Goal: Communication & Community: Answer question/provide support

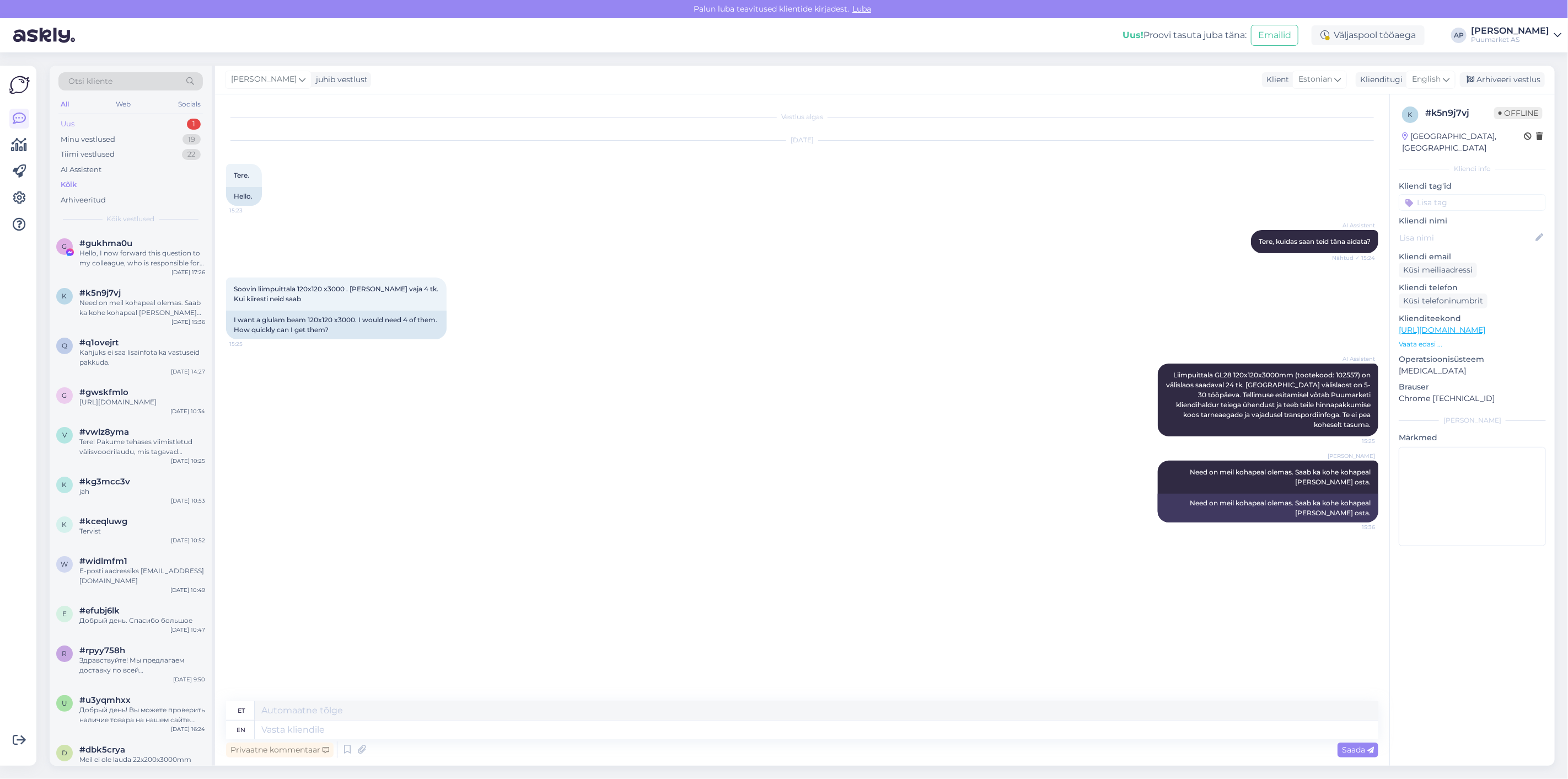
click at [111, 122] on div "Uus 1" at bounding box center [131, 124] width 144 height 16
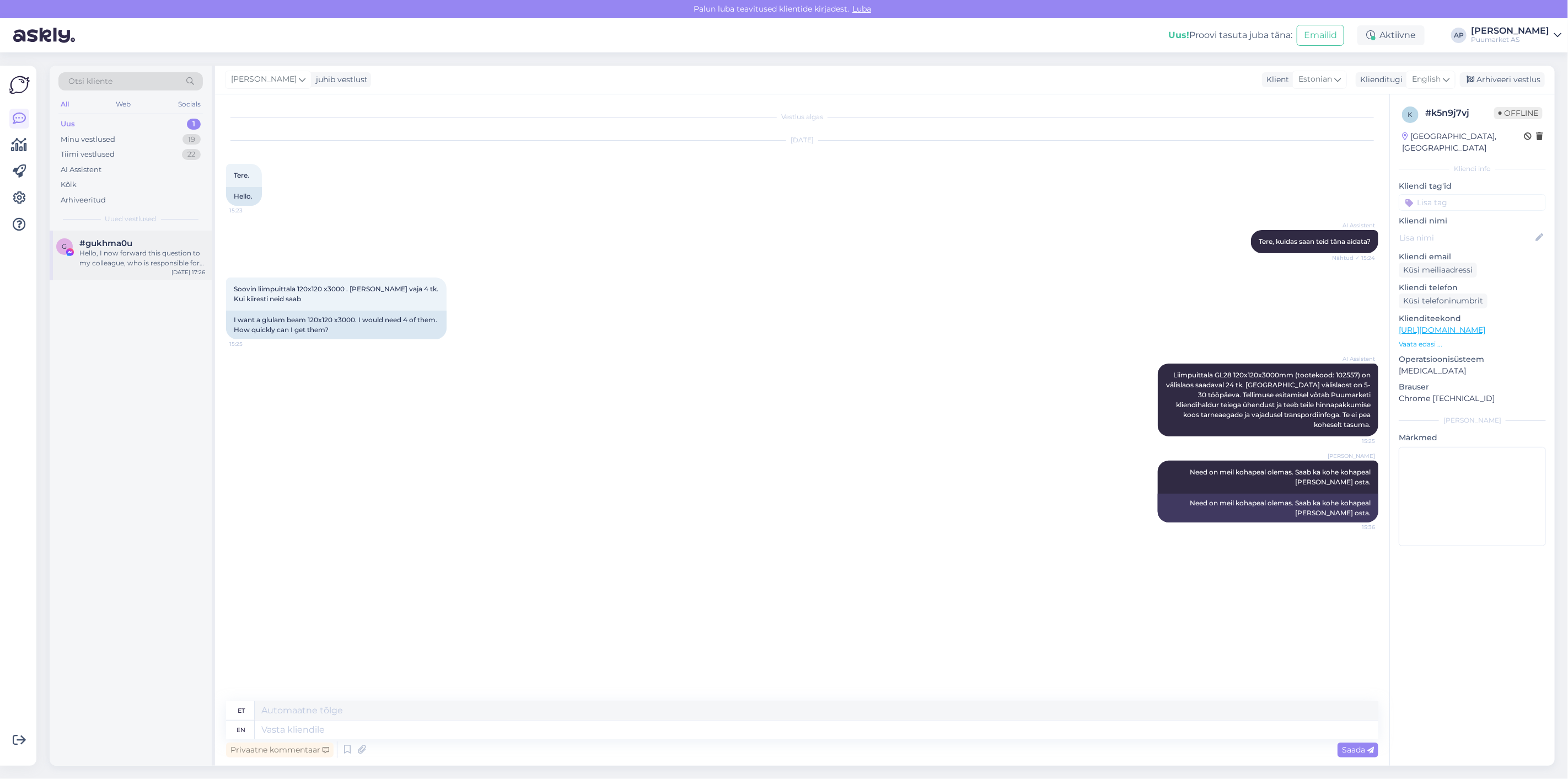
click at [134, 246] on div "#gukhma0u" at bounding box center [141, 243] width 126 height 10
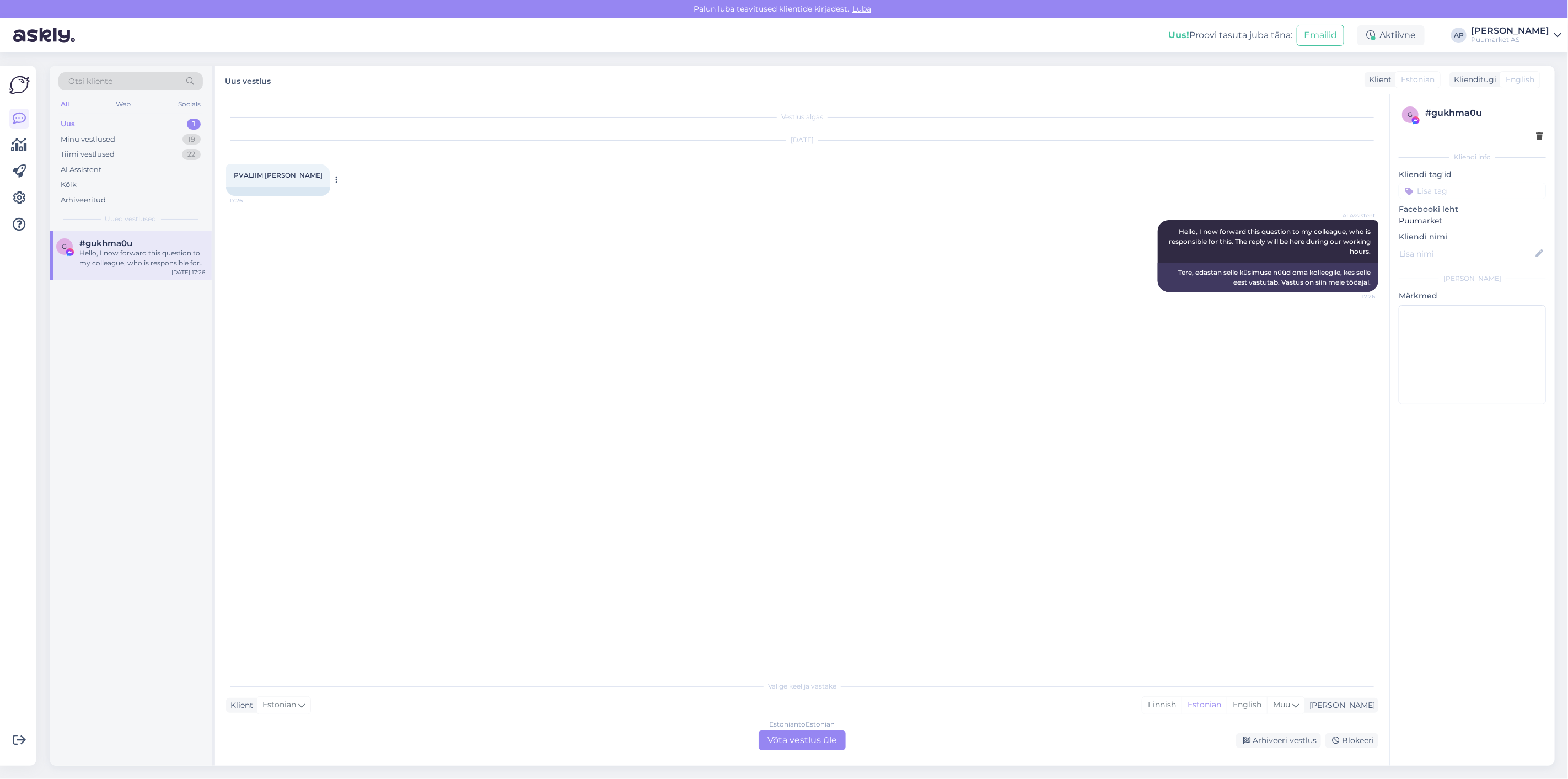
drag, startPoint x: 228, startPoint y: 175, endPoint x: 324, endPoint y: 175, distance: 96.0
click at [324, 175] on div "PVALIIM MARIKLE KILTER 17:26" at bounding box center [278, 175] width 104 height 23
click at [481, 213] on div "AI Assistent Hello, I now forward this question to my colleague, who is respons…" at bounding box center [802, 255] width 1153 height 96
click at [814, 737] on div "Estonian to Estonian Võta vestlus üle" at bounding box center [802, 740] width 87 height 19
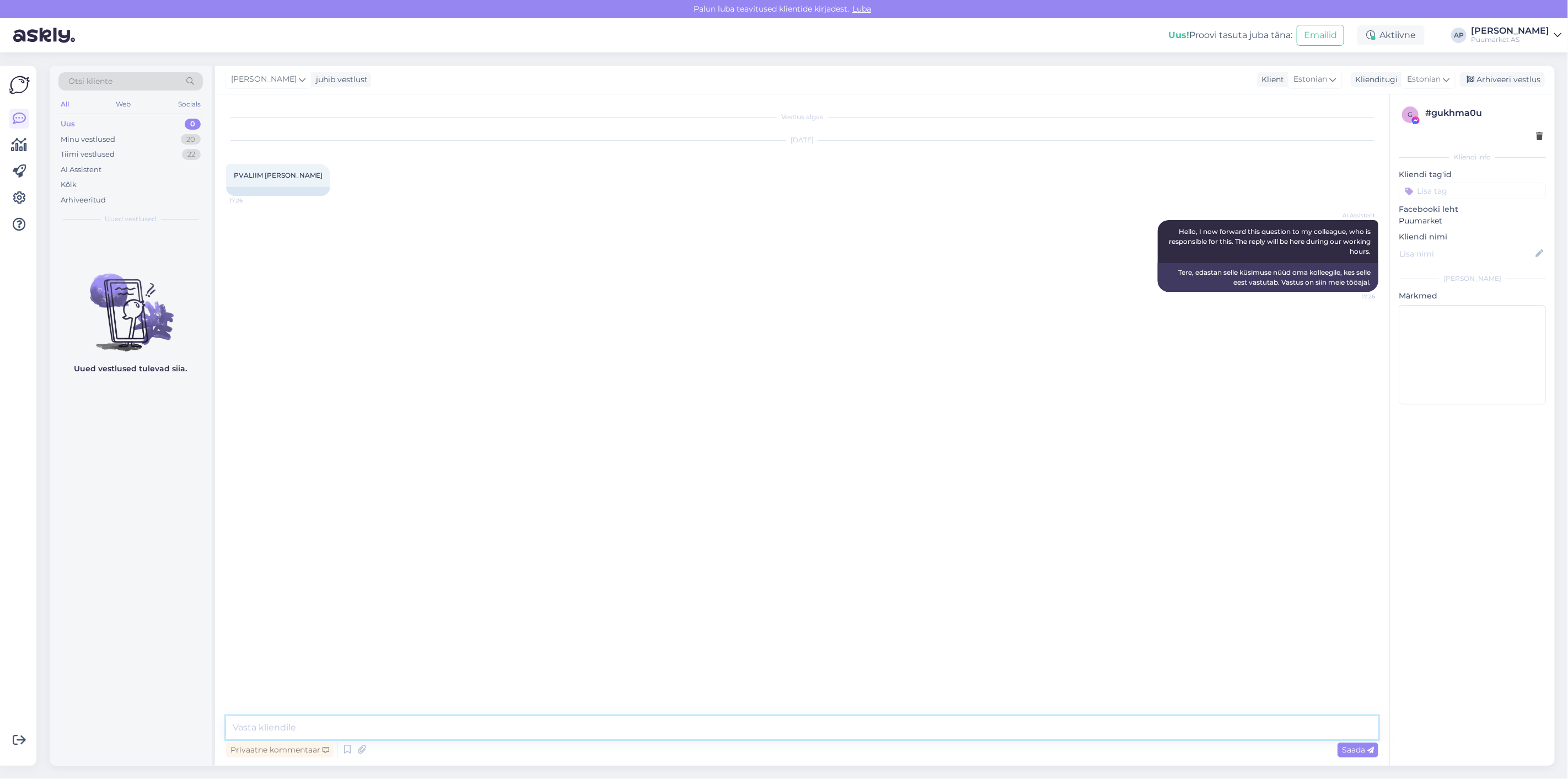
click at [827, 728] on textarea at bounding box center [802, 727] width 1153 height 23
type textarea "t"
type textarea "T"
type textarea "?"
click at [1351, 752] on span "Saada" at bounding box center [1358, 750] width 32 height 10
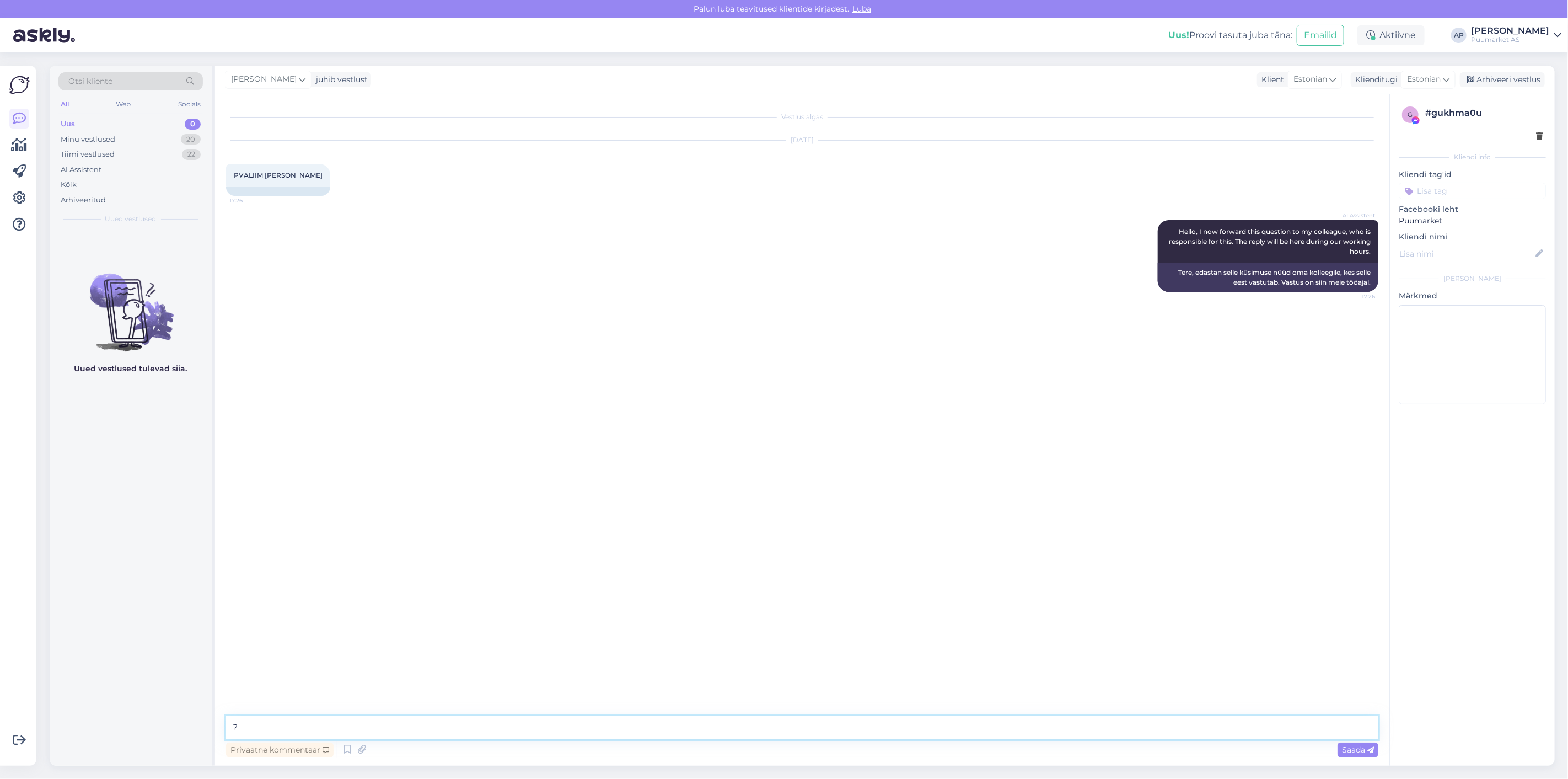
click at [1116, 732] on textarea "?" at bounding box center [802, 727] width 1153 height 23
click at [864, 603] on div "Vestlus algas Sep 11 2025 PVALIIM MARIKLE KILTER 17:26 AI Assistent Hello, I no…" at bounding box center [807, 406] width 1163 height 601
click at [1414, 119] on img at bounding box center [1416, 120] width 10 height 10
click at [18, 204] on icon at bounding box center [19, 198] width 14 height 14
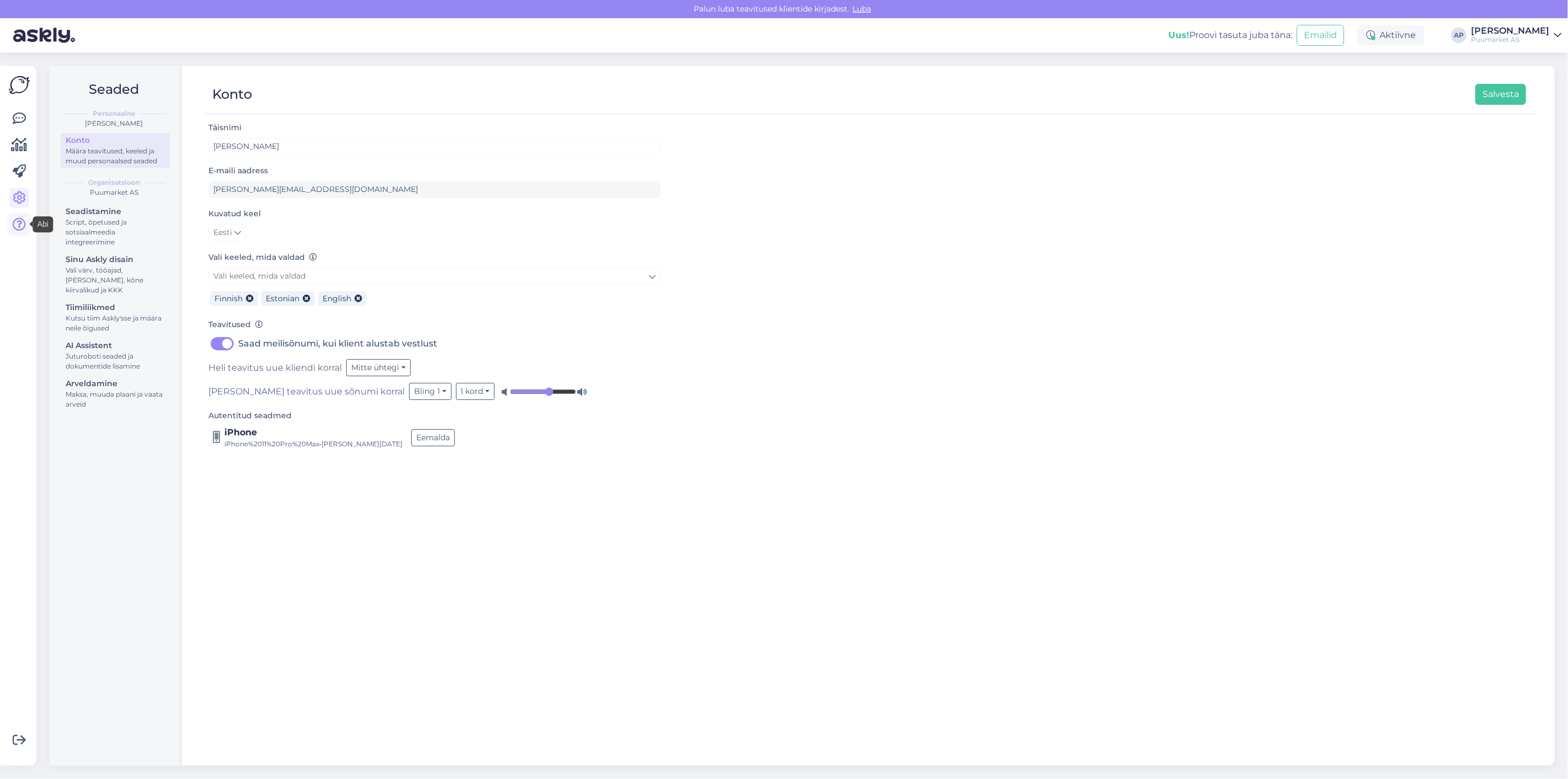
click at [15, 220] on icon at bounding box center [19, 224] width 14 height 14
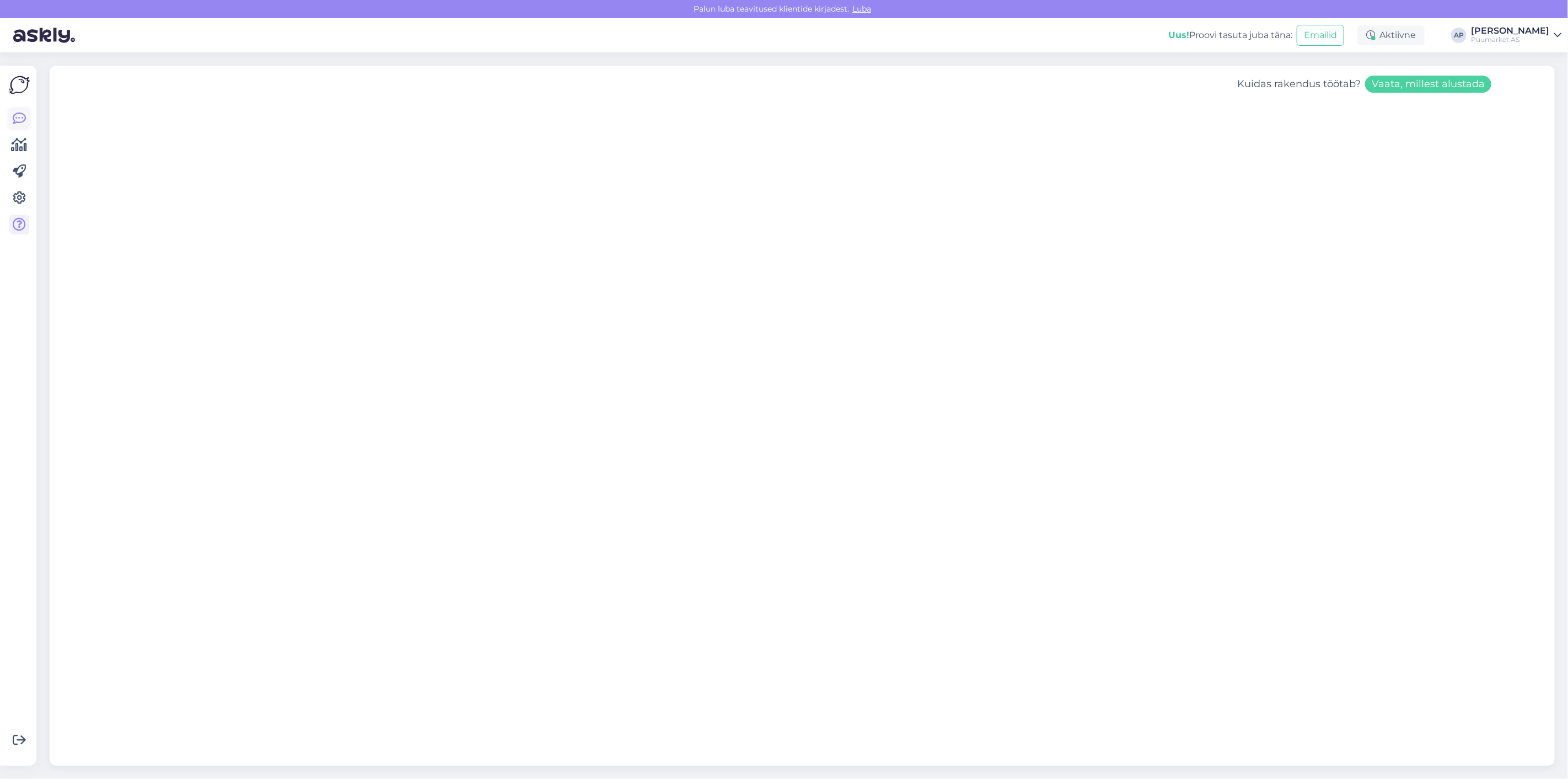
click at [13, 112] on icon at bounding box center [19, 119] width 14 height 14
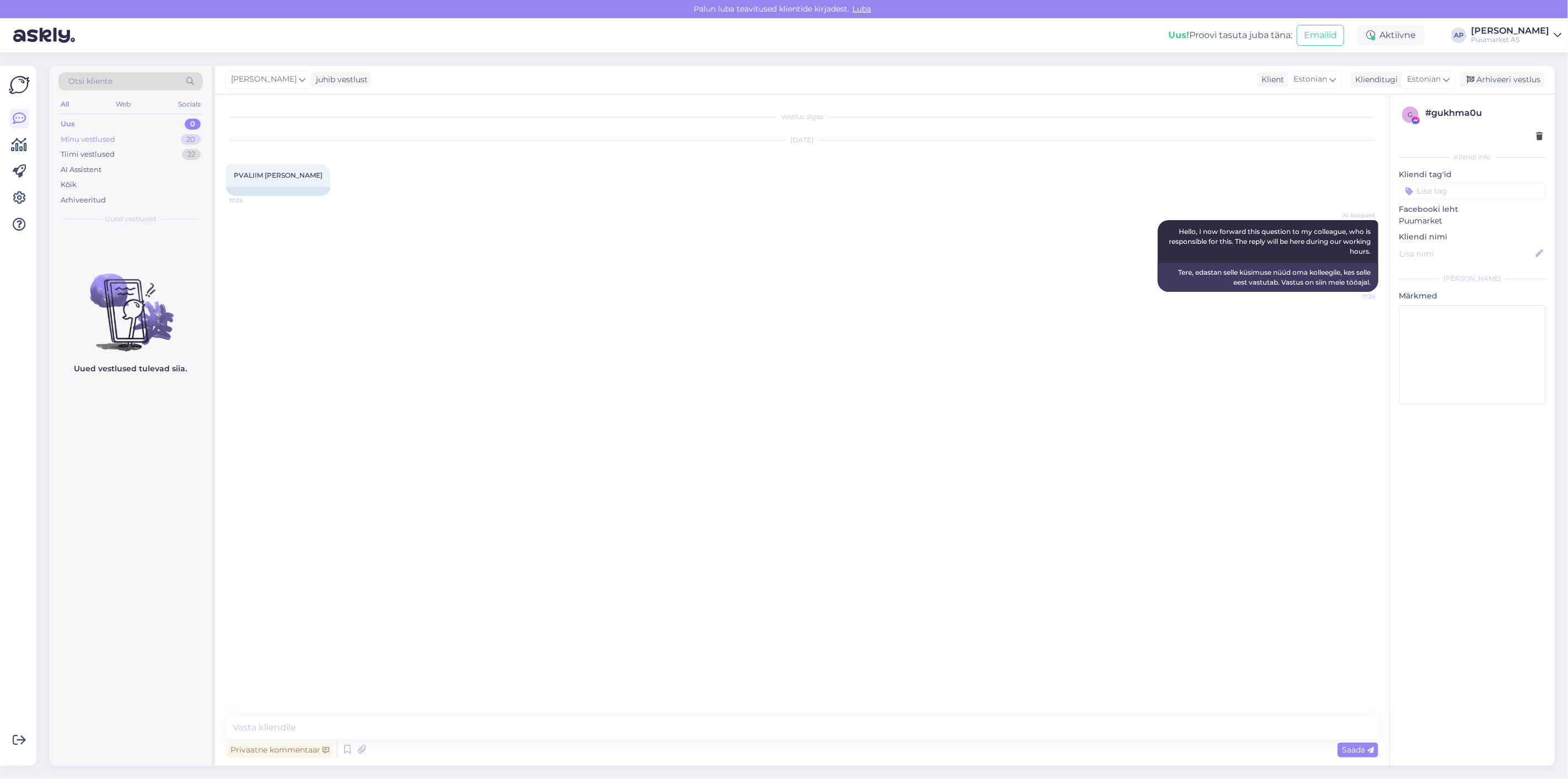
click at [107, 139] on div "Minu vestlused" at bounding box center [88, 138] width 55 height 11
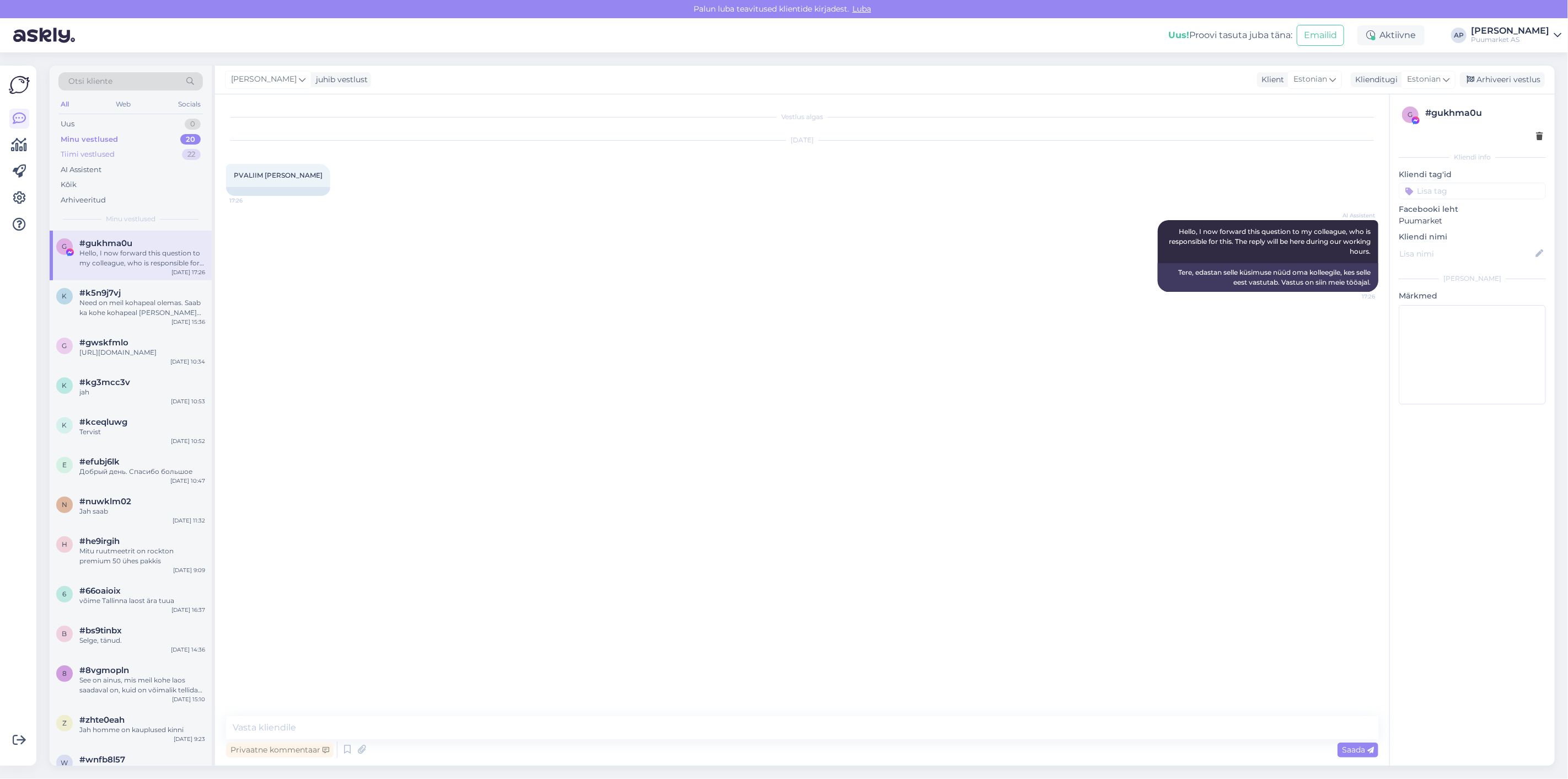
click at [107, 156] on div "Tiimi vestlused" at bounding box center [87, 154] width 54 height 11
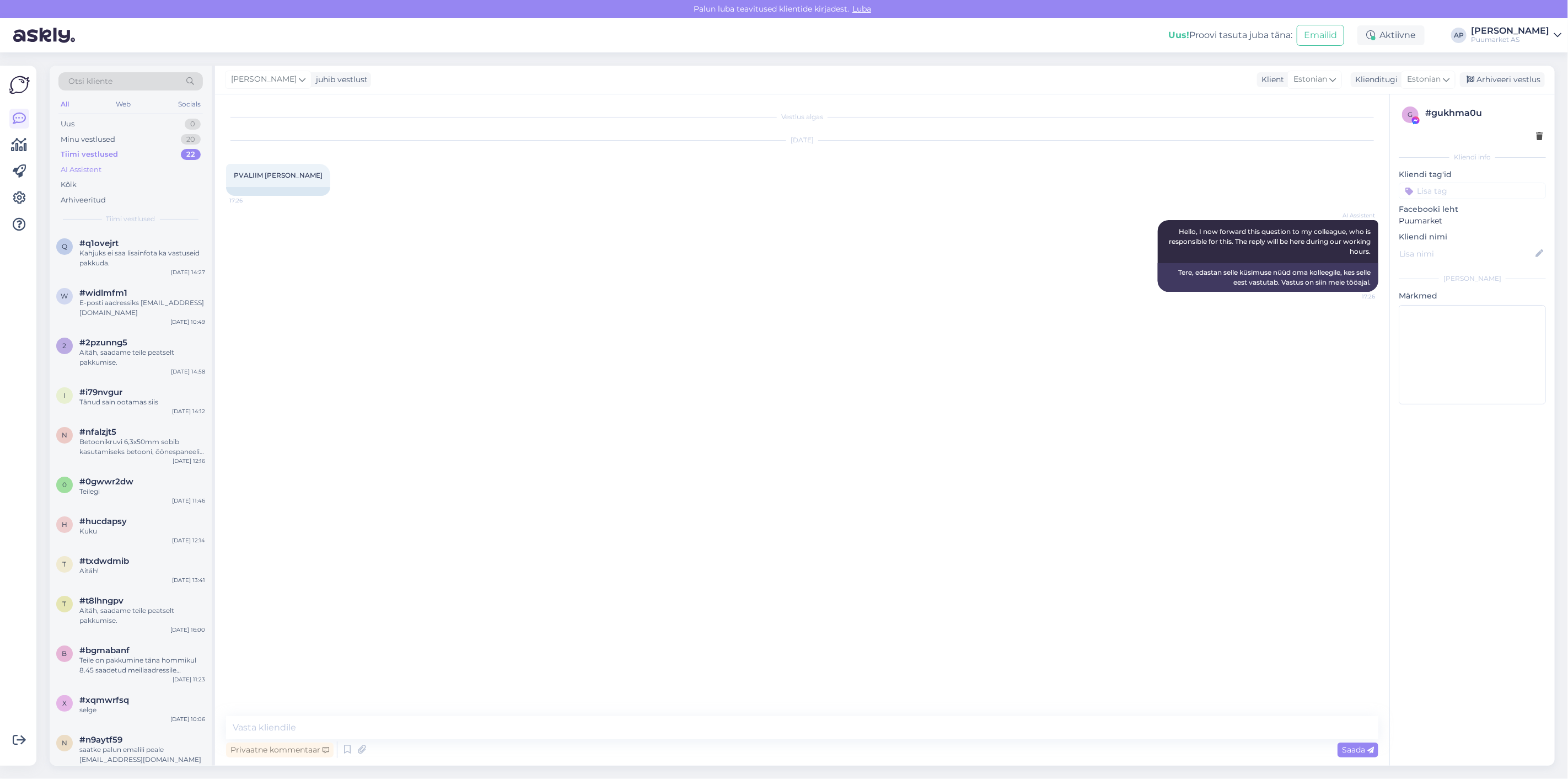
click at [131, 167] on div "AI Assistent" at bounding box center [131, 170] width 144 height 16
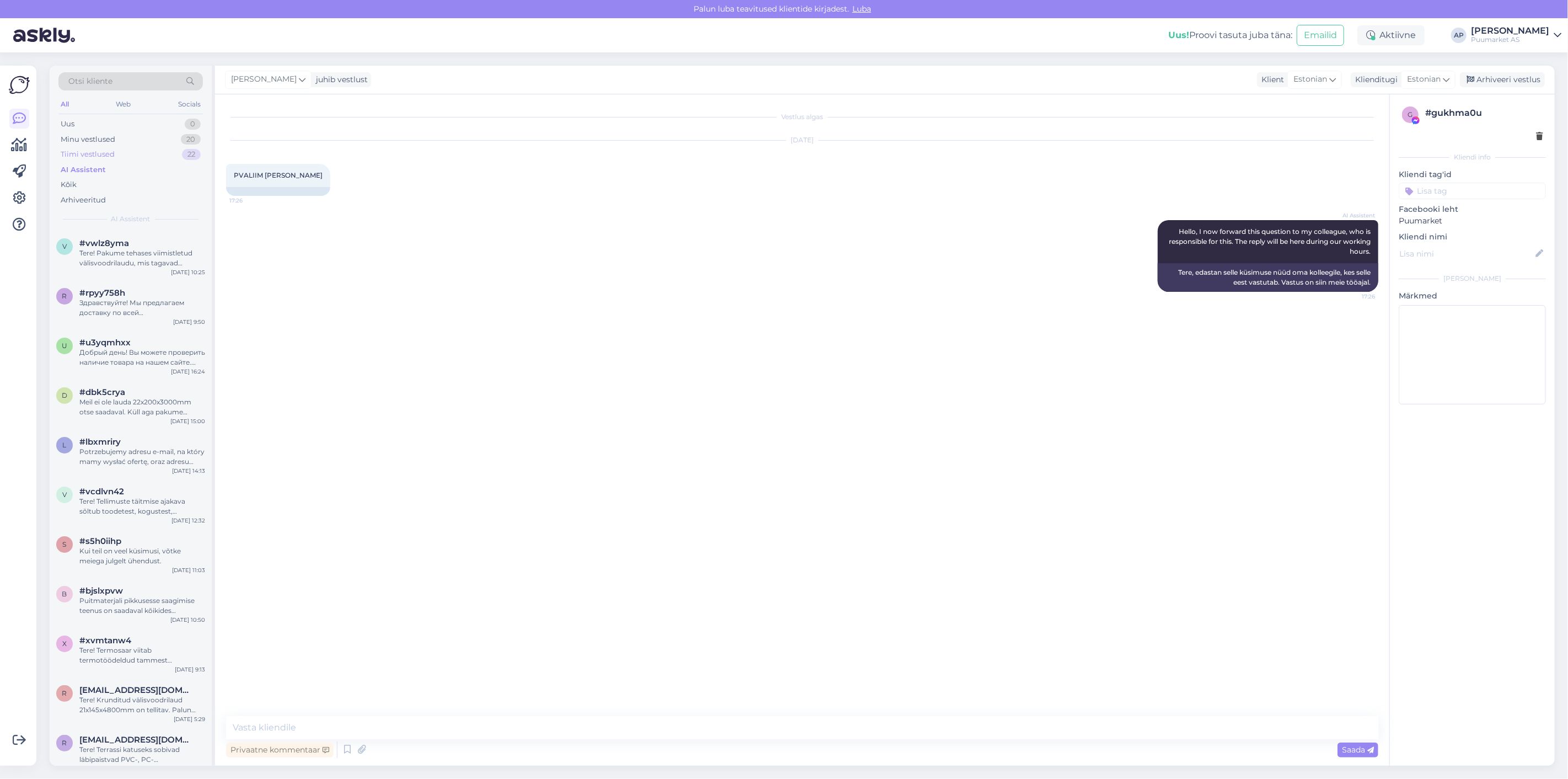
click at [129, 156] on div "Tiimi vestlused 22" at bounding box center [131, 155] width 144 height 16
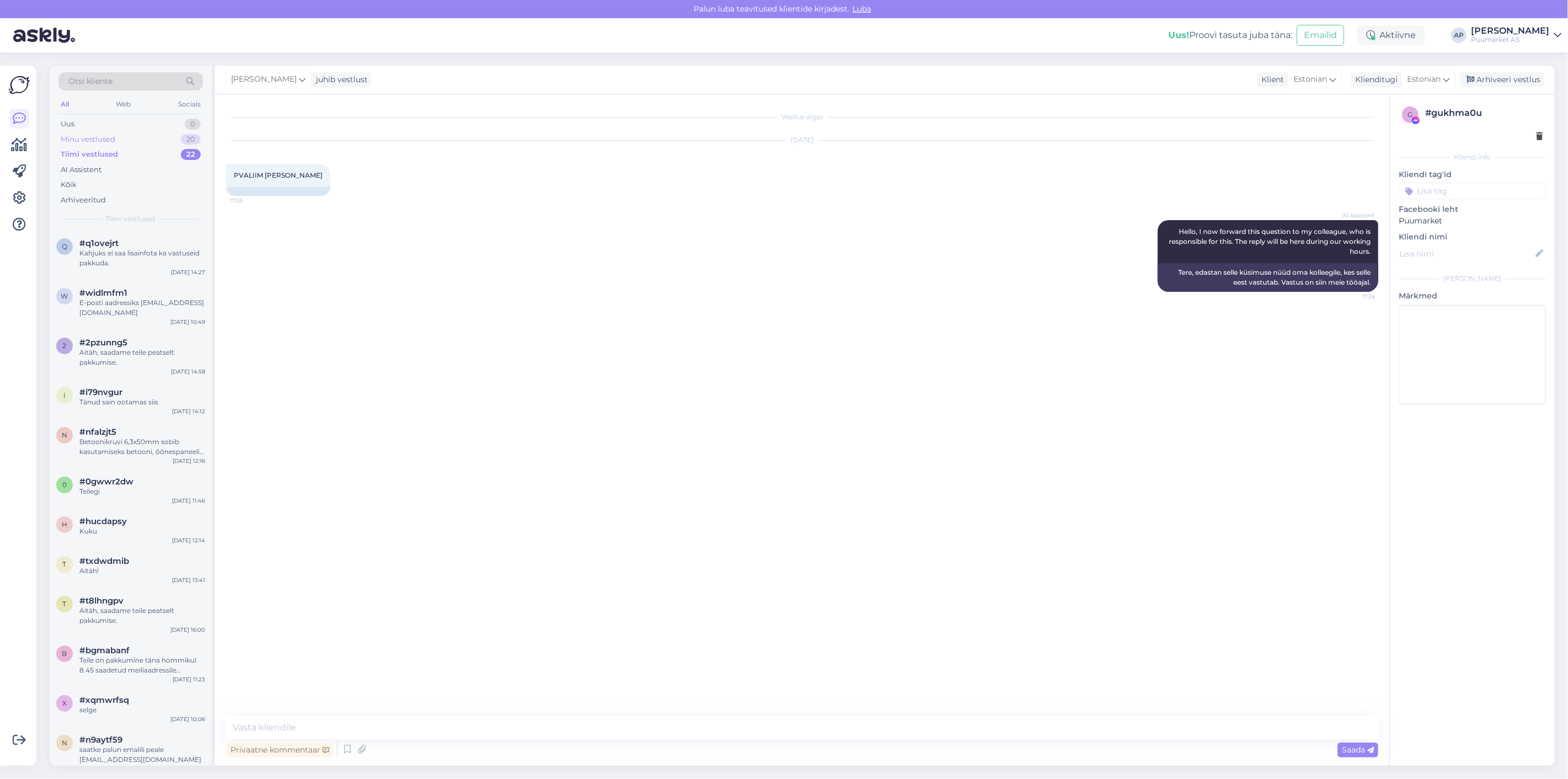
click at [124, 136] on div "Minu vestlused 20" at bounding box center [131, 139] width 144 height 16
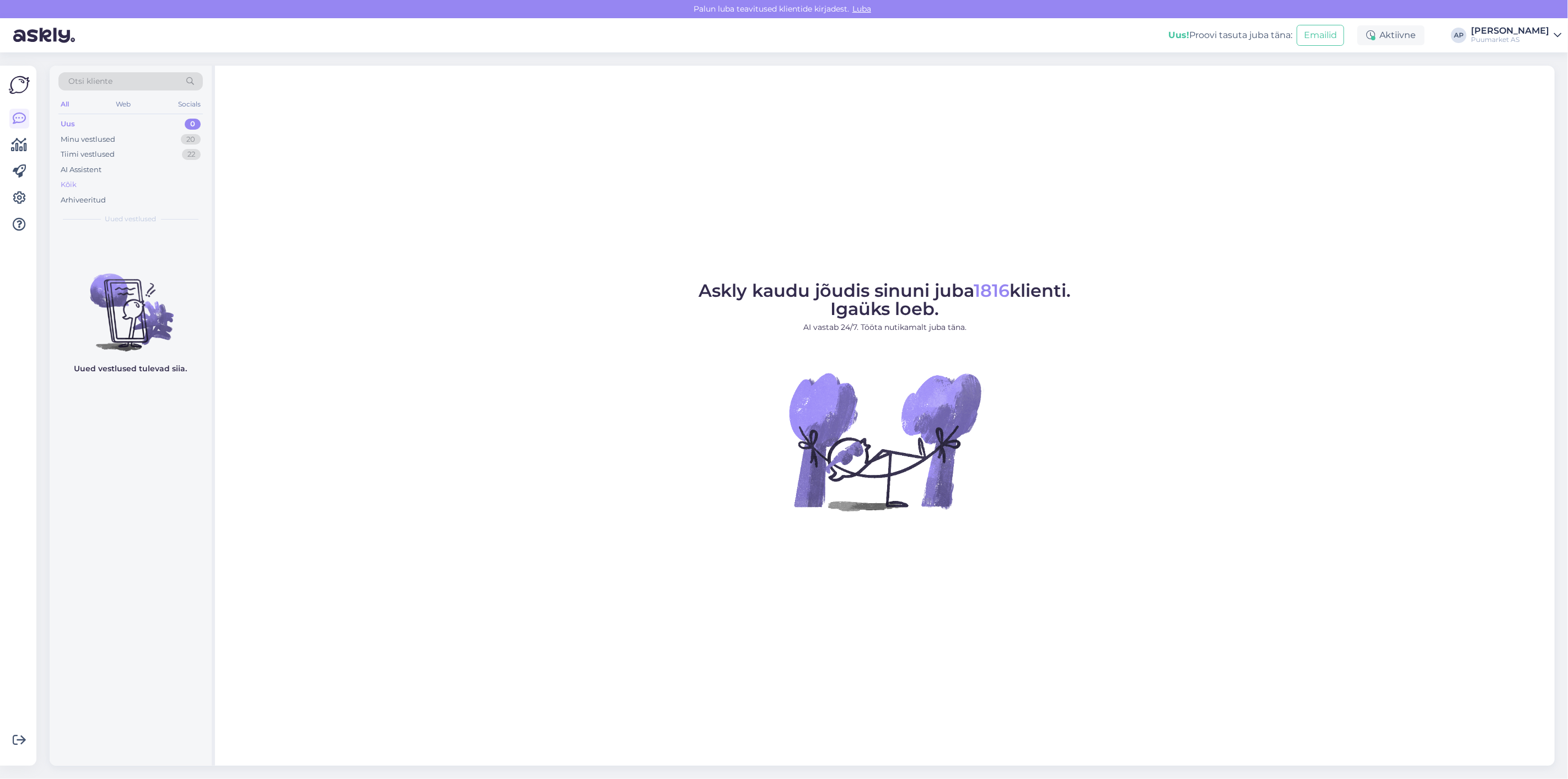
click at [91, 177] on div "Kõik" at bounding box center [131, 185] width 144 height 16
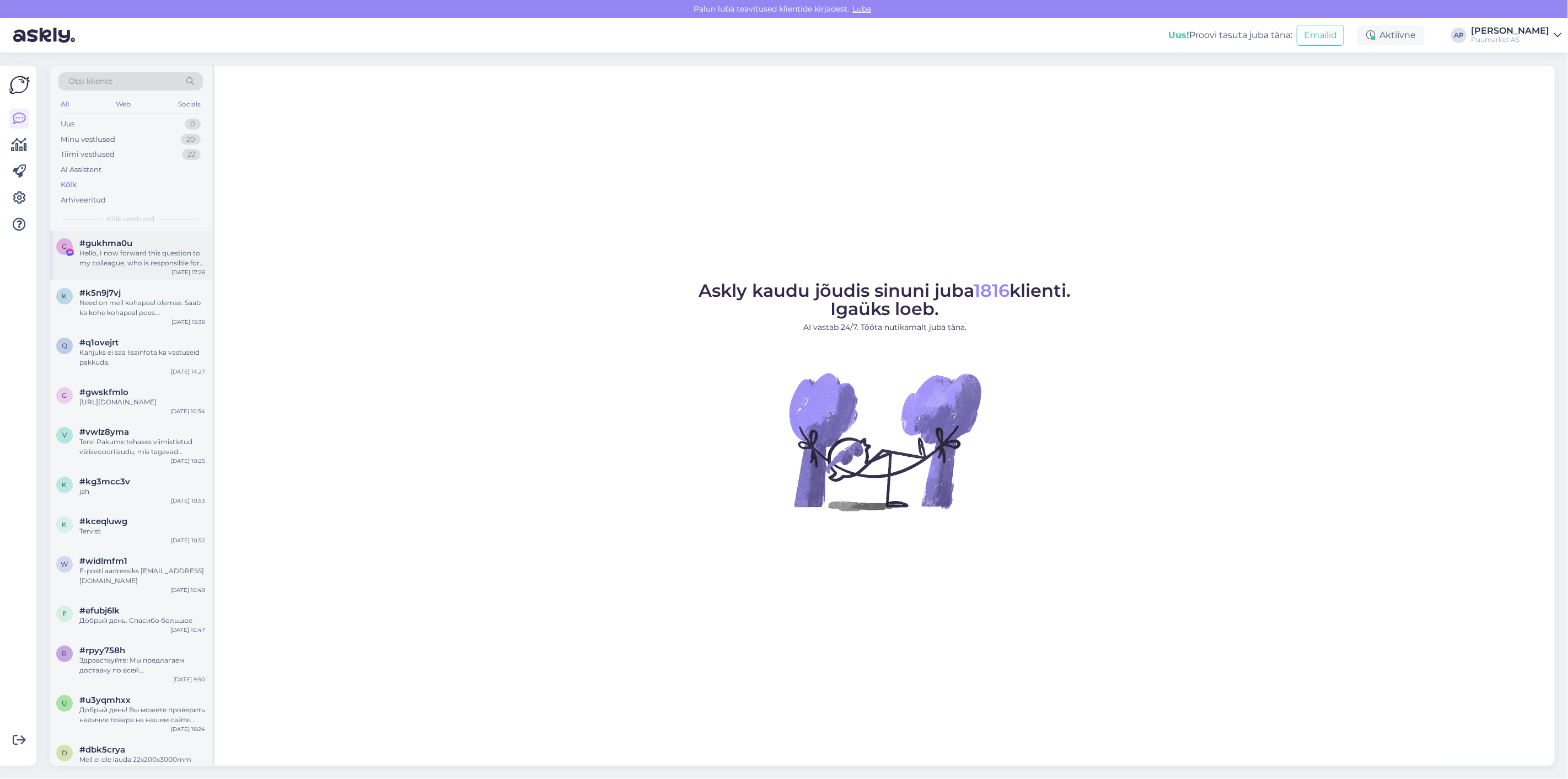
click at [93, 261] on div "Hello, I now forward this question to my colleague, who is responsible for this…" at bounding box center [141, 258] width 126 height 19
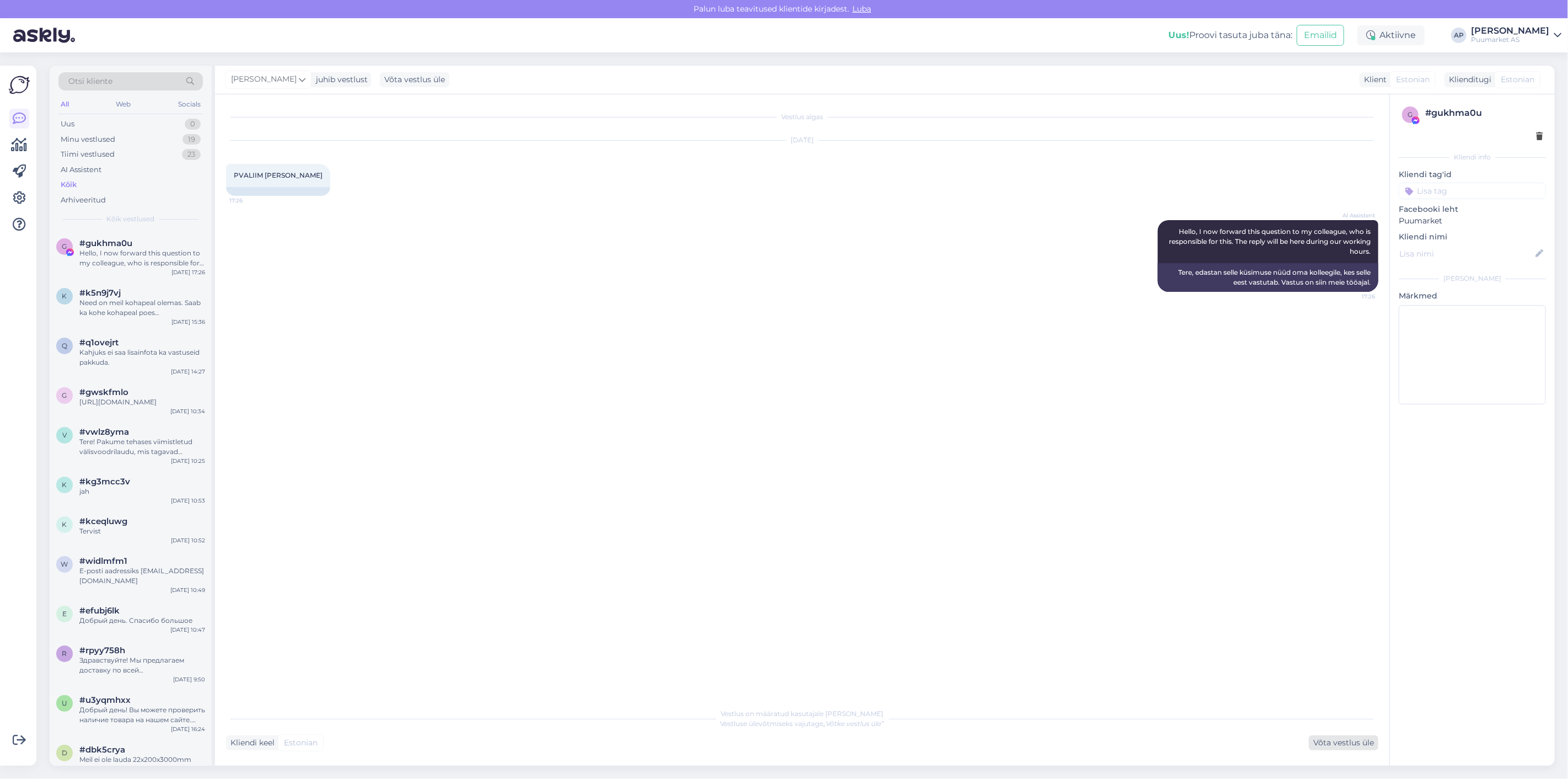
click at [1356, 742] on div "Võta vestlus üle" at bounding box center [1343, 742] width 69 height 15
click at [557, 724] on textarea at bounding box center [802, 727] width 1153 height 23
paste textarea "Kas saaksite palun täpsustada, mida te soovite?"
type textarea "Kas saaksite palun täpsustada, mida te soovite?"
click at [1357, 744] on div "Saada" at bounding box center [1358, 750] width 41 height 15
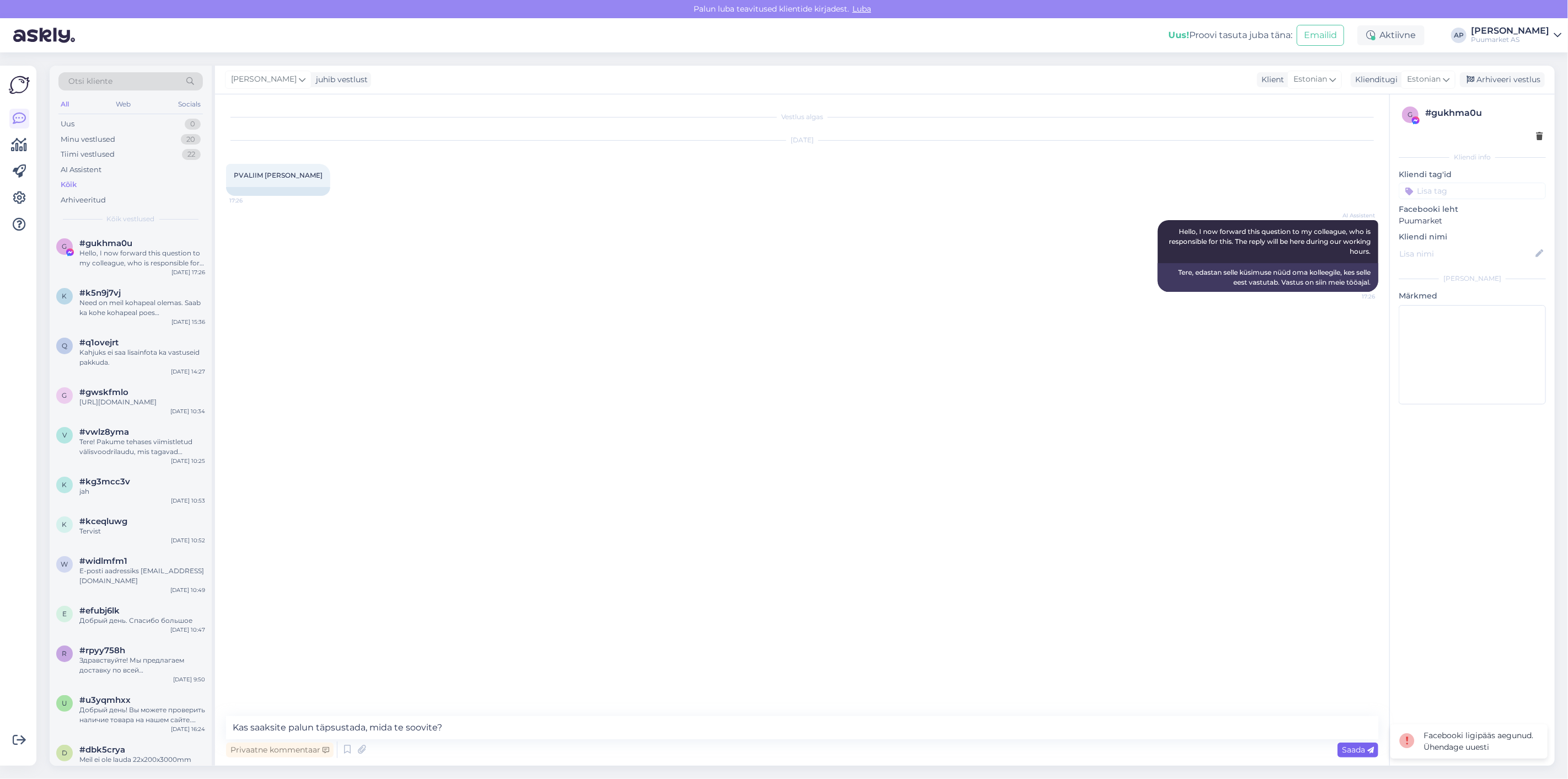
click at [1351, 754] on div "Saada" at bounding box center [1358, 750] width 41 height 15
drag, startPoint x: 580, startPoint y: 728, endPoint x: 45, endPoint y: 741, distance: 535.2
click at [86, 741] on div "Otsi kliente All Web Socials Uus 0 Minu vestlused 20 Tiimi vestlused 22 AI Assi…" at bounding box center [802, 415] width 1506 height 700
click at [593, 633] on div "Vestlus algas [DATE] PVALIIM [PERSON_NAME] 17:26 AI Assistent Hello, I now forw…" at bounding box center [807, 406] width 1163 height 601
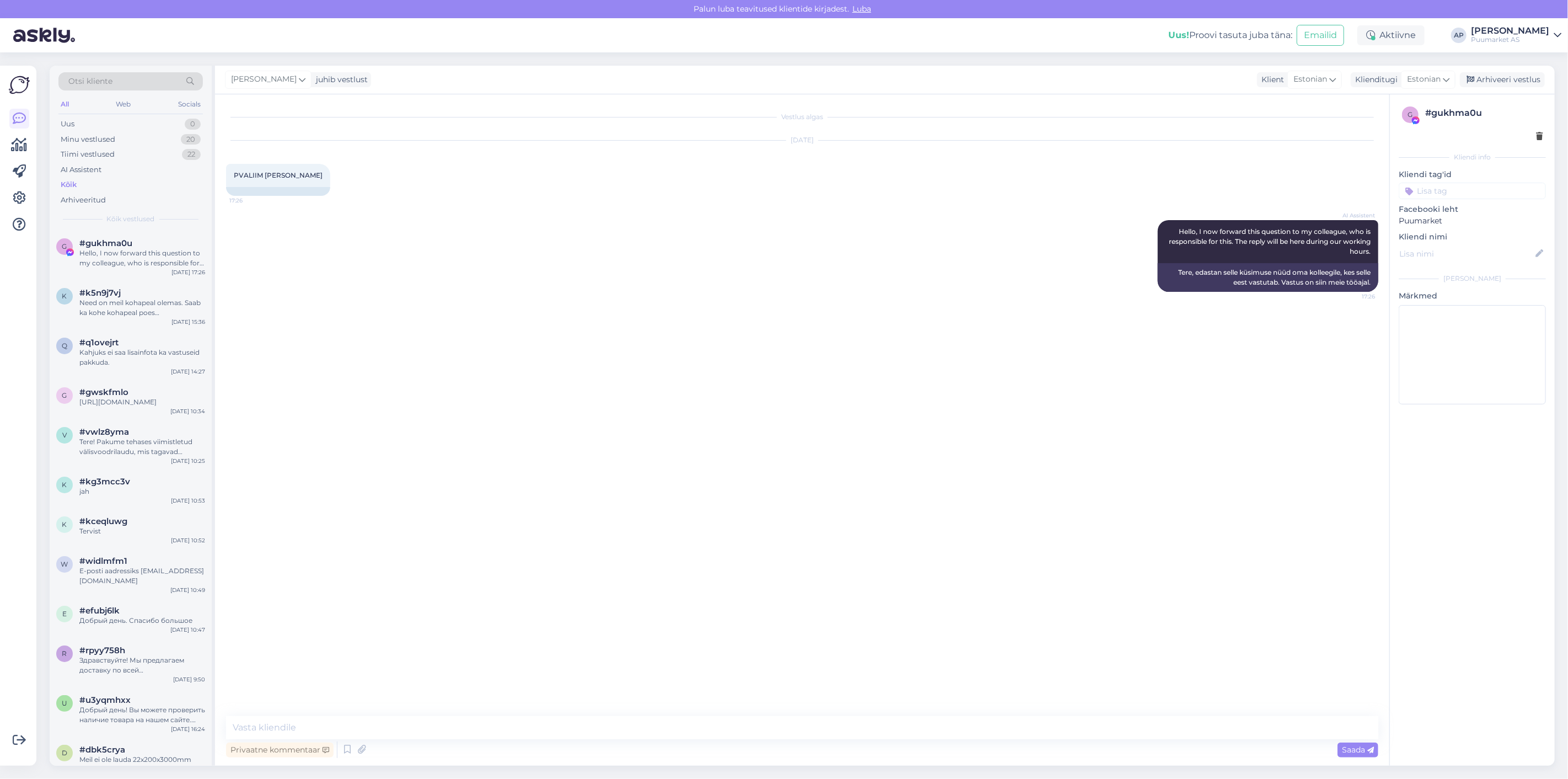
click at [1527, 27] on div "[PERSON_NAME]" at bounding box center [1511, 30] width 78 height 9
click at [1436, 108] on div "Logi välja" at bounding box center [1463, 112] width 196 height 19
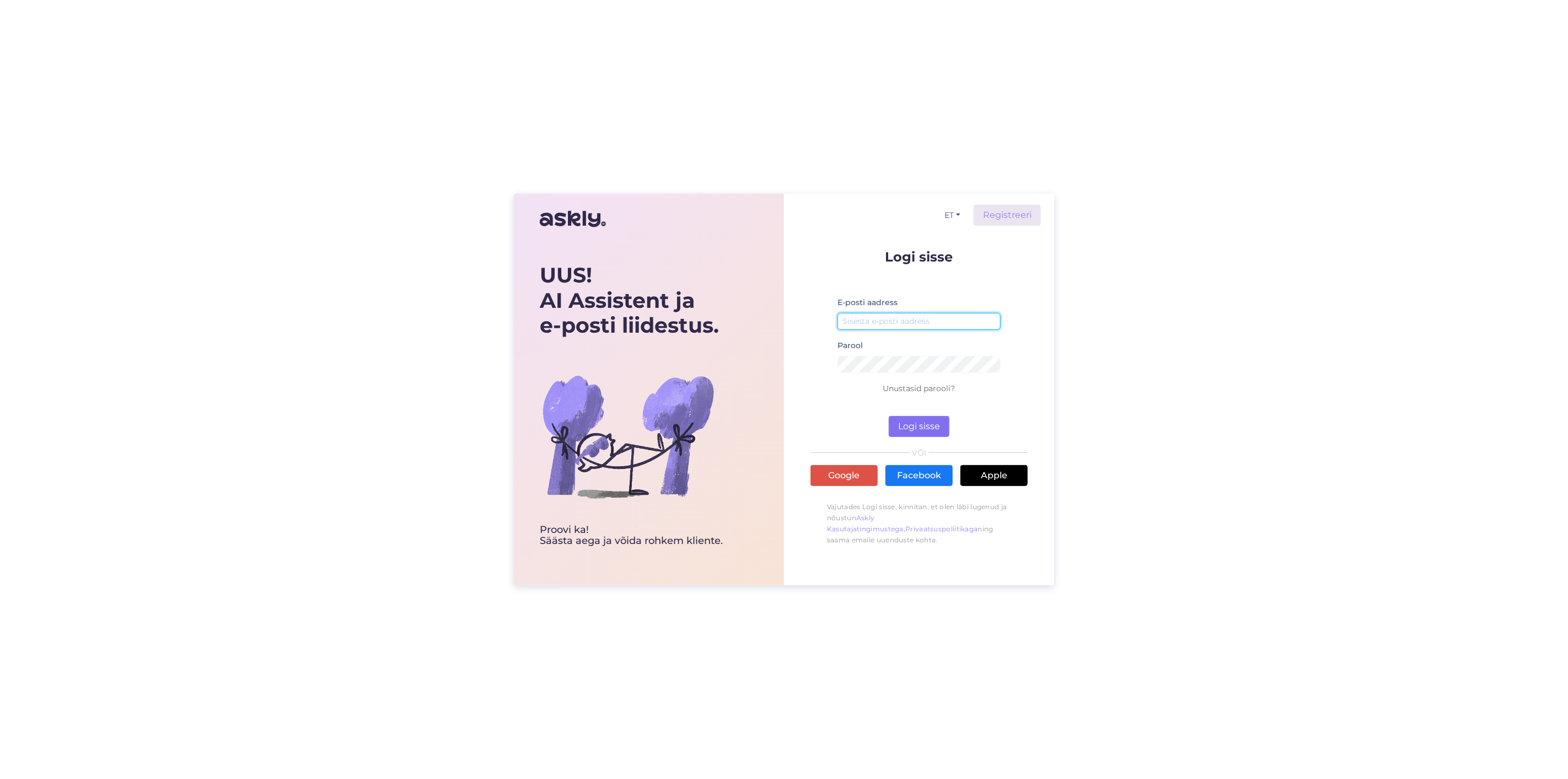
type input "[PERSON_NAME][EMAIL_ADDRESS][PERSON_NAME][DOMAIN_NAME]"
click at [906, 422] on button "Logi sisse" at bounding box center [919, 427] width 60 height 21
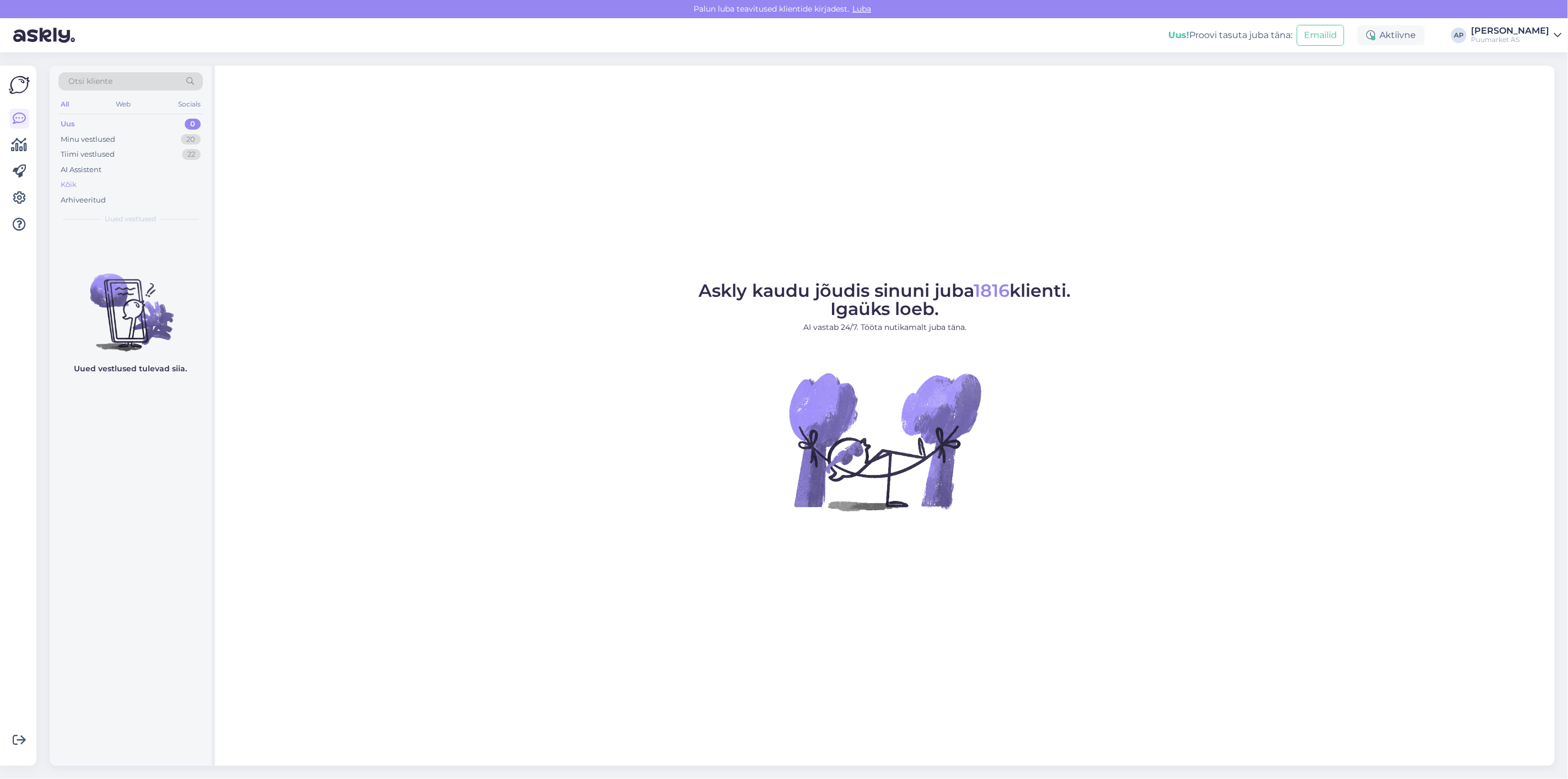
click at [96, 178] on div "Kõik" at bounding box center [131, 185] width 144 height 16
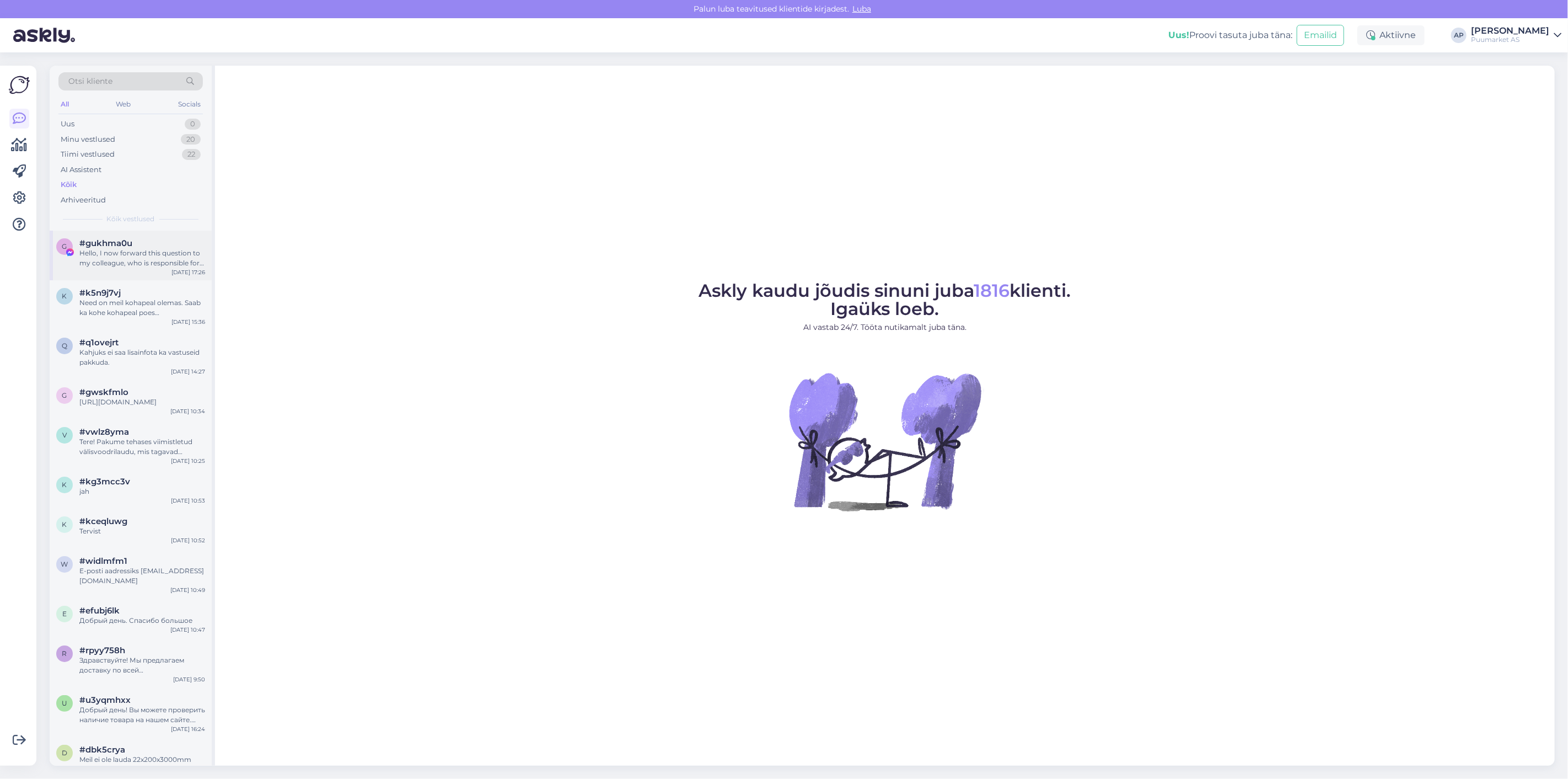
click at [105, 259] on div "Hello, I now forward this question to my colleague, who is responsible for this…" at bounding box center [141, 258] width 126 height 19
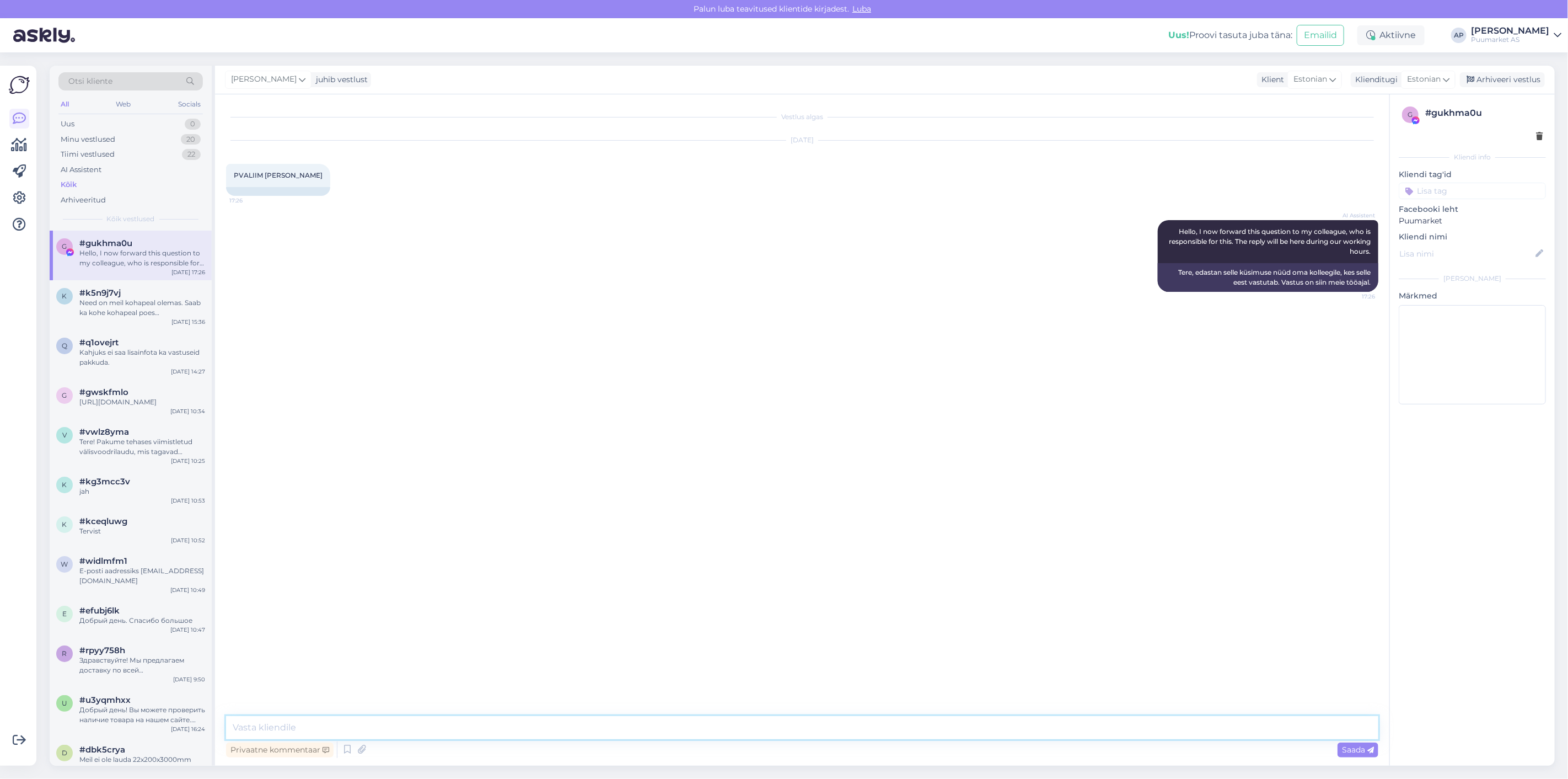
click at [516, 729] on textarea at bounding box center [802, 727] width 1153 height 23
paste textarea "Kas saaksite palun täpsustada, mida te soovite?"
type textarea "Kas saaksite palun täpsustada, mida te soovite?"
click at [1340, 746] on div "Saada" at bounding box center [1358, 750] width 41 height 15
click at [81, 122] on div "Uus 0" at bounding box center [131, 124] width 144 height 16
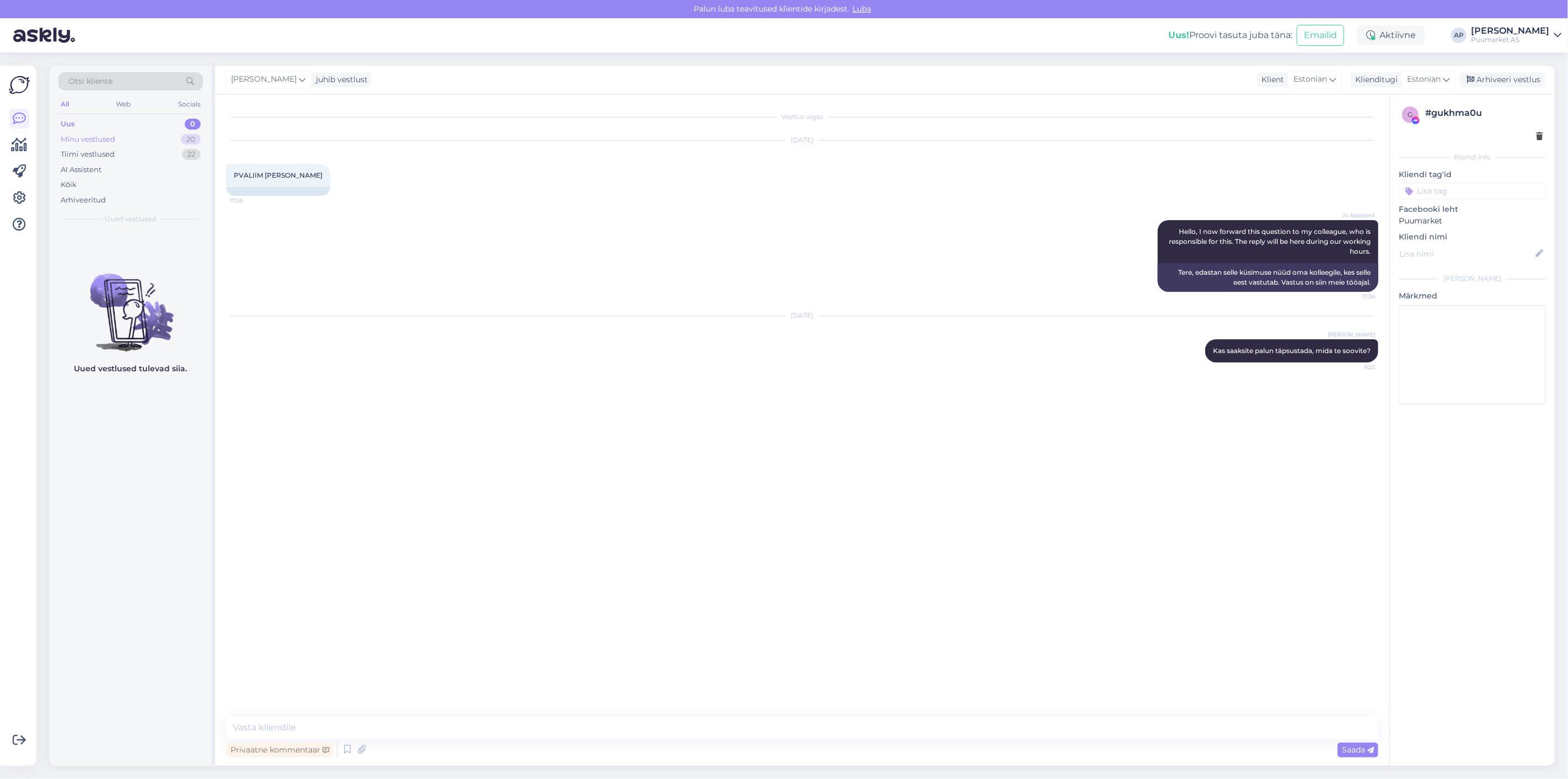
click at [91, 133] on div "Minu vestlused 20" at bounding box center [131, 139] width 144 height 16
